Goal: Task Accomplishment & Management: Use online tool/utility

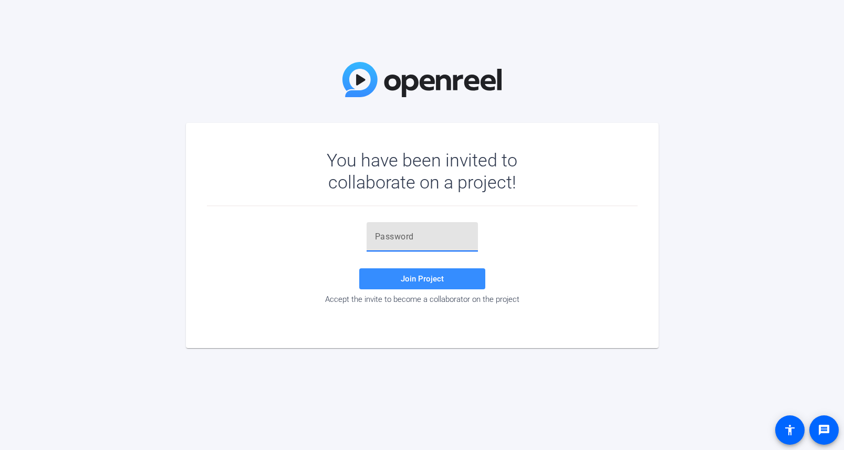
click at [393, 240] on input "text" at bounding box center [422, 237] width 95 height 13
paste input "0^M_G."
type input "0^M_G."
click at [382, 274] on span at bounding box center [422, 278] width 126 height 25
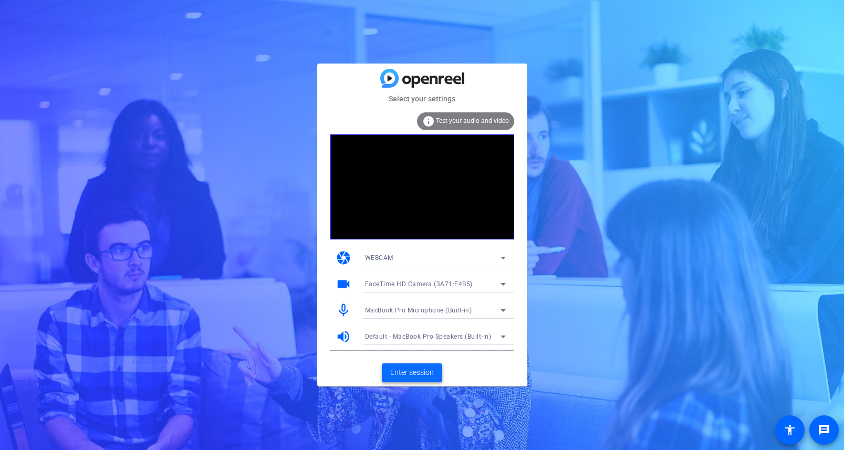
click at [424, 373] on span "Enter session" at bounding box center [412, 372] width 44 height 11
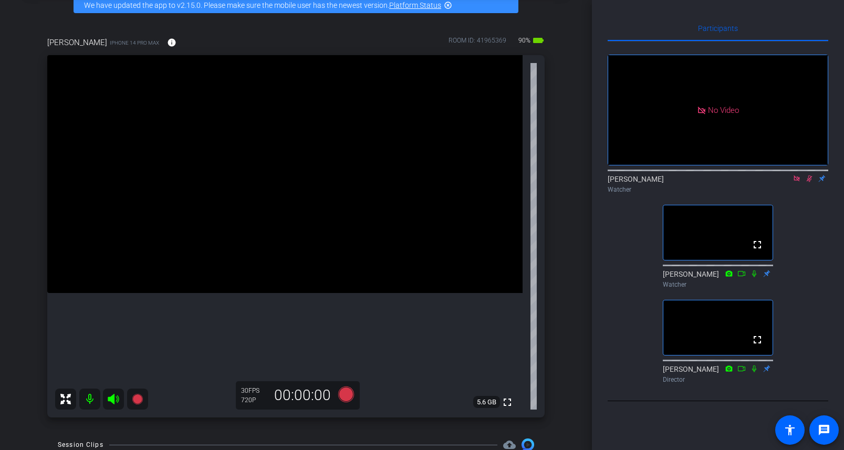
scroll to position [44, 0]
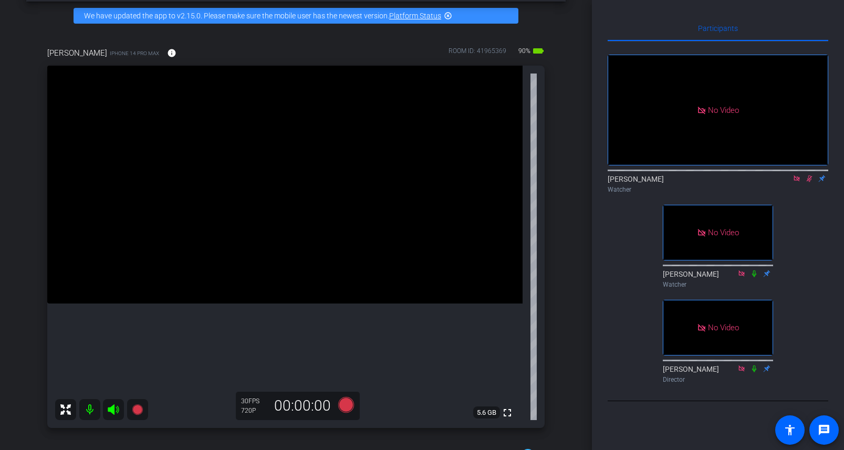
click at [569, 93] on div "Macy's Holiday Creator 2 account_box grid_on settings info logout We have updat…" at bounding box center [296, 181] width 592 height 450
